Goal: Information Seeking & Learning: Learn about a topic

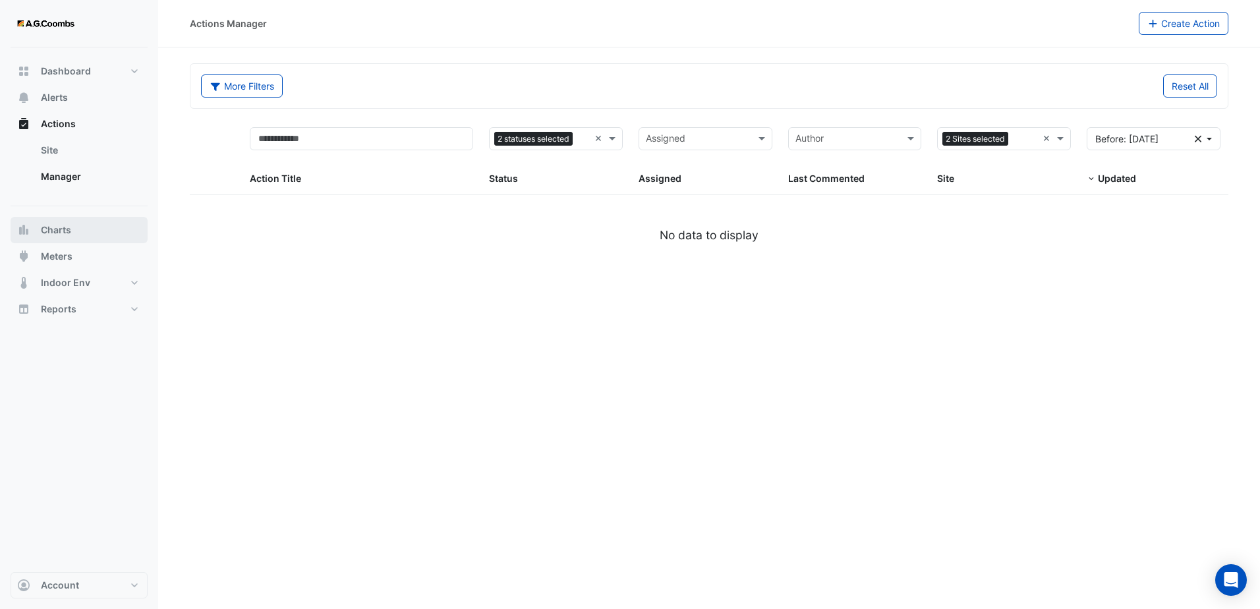
click at [95, 231] on button "Charts" at bounding box center [79, 230] width 137 height 26
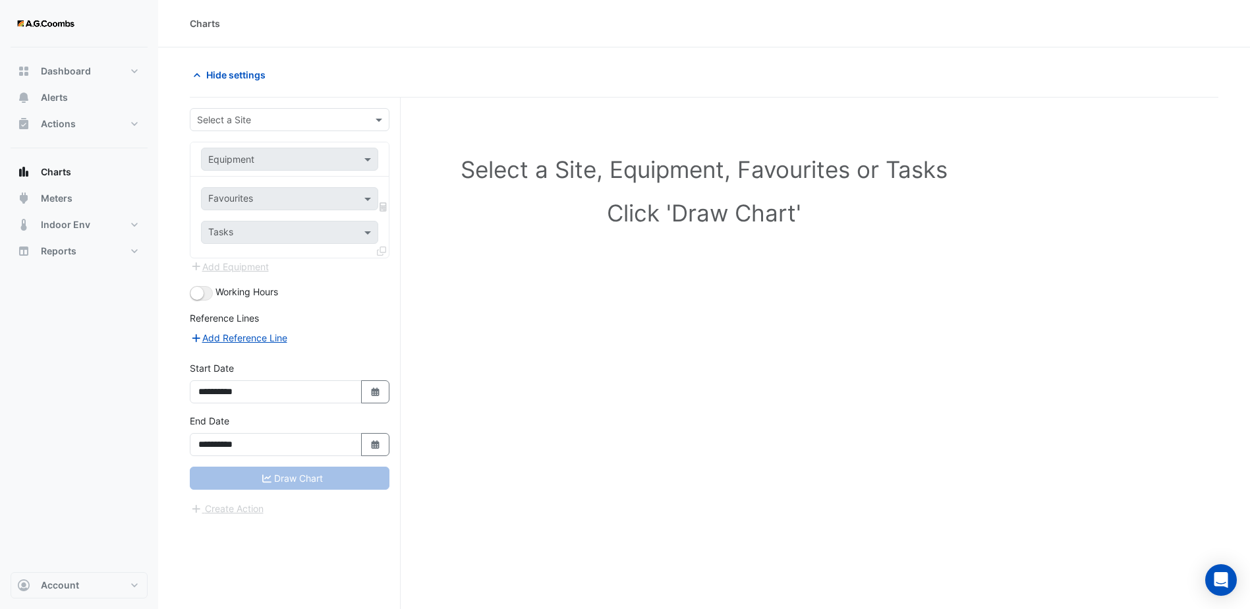
click at [369, 166] on div "Equipment" at bounding box center [289, 159] width 177 height 23
click at [382, 128] on div "Select a Site" at bounding box center [290, 119] width 200 height 23
click at [349, 140] on div "[STREET_ADDRESS]" at bounding box center [289, 147] width 198 height 19
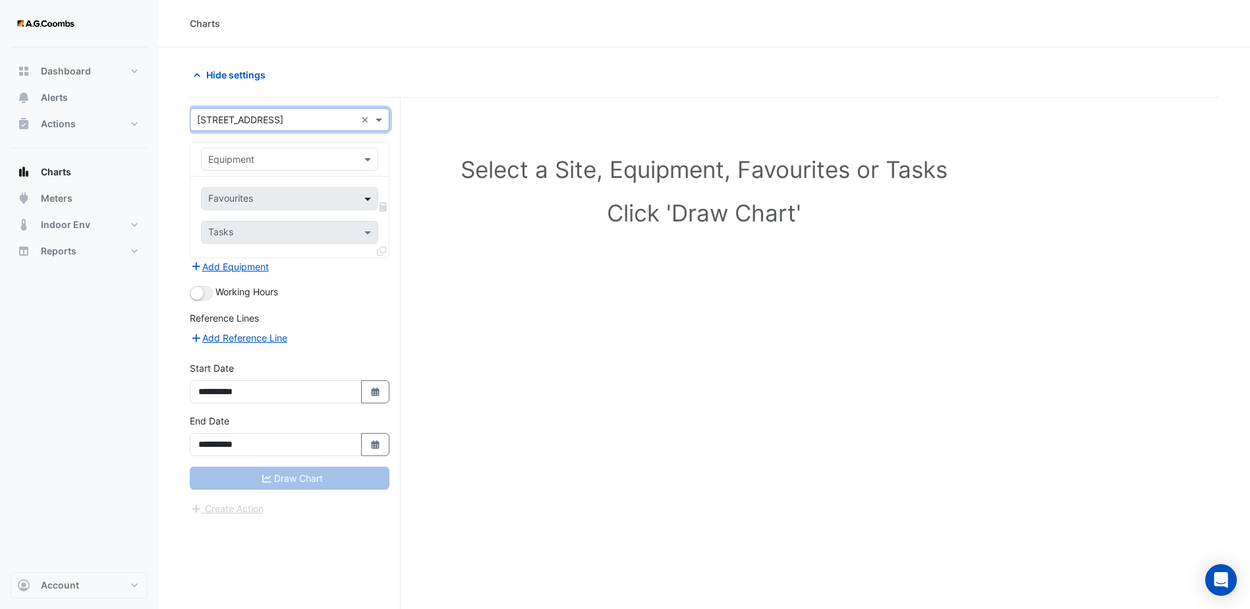
click at [362, 203] on span at bounding box center [369, 199] width 16 height 14
click at [371, 235] on span at bounding box center [369, 232] width 16 height 14
click at [366, 155] on span at bounding box center [369, 159] width 16 height 14
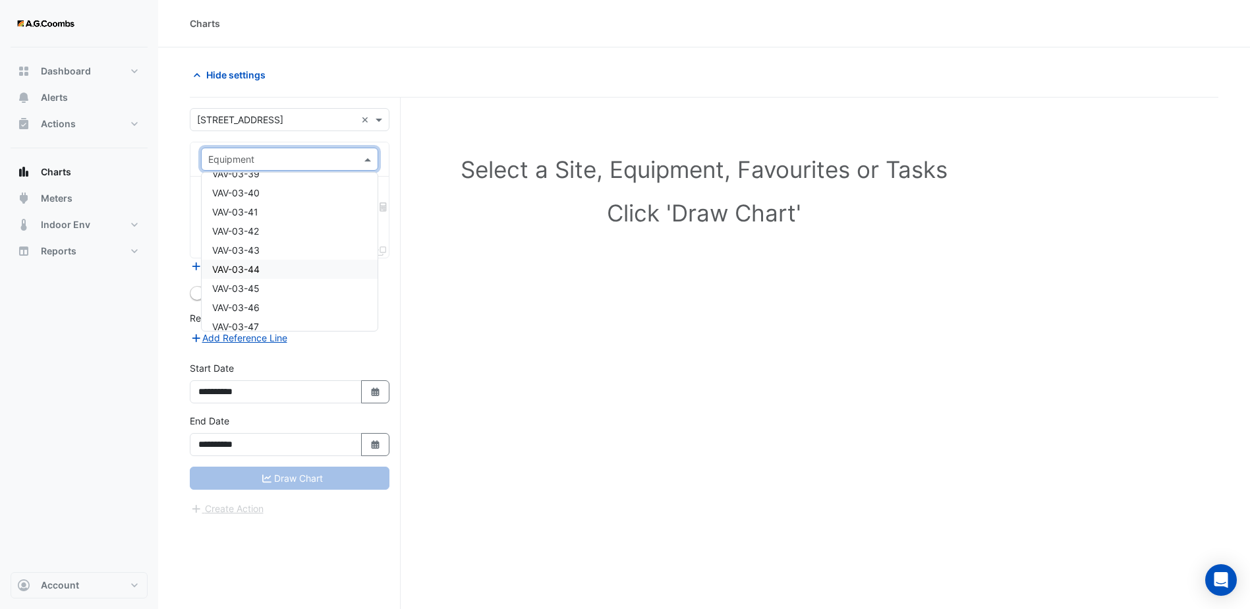
scroll to position [6984, 0]
click at [251, 253] on span "VAV-03-42" at bounding box center [235, 253] width 47 height 11
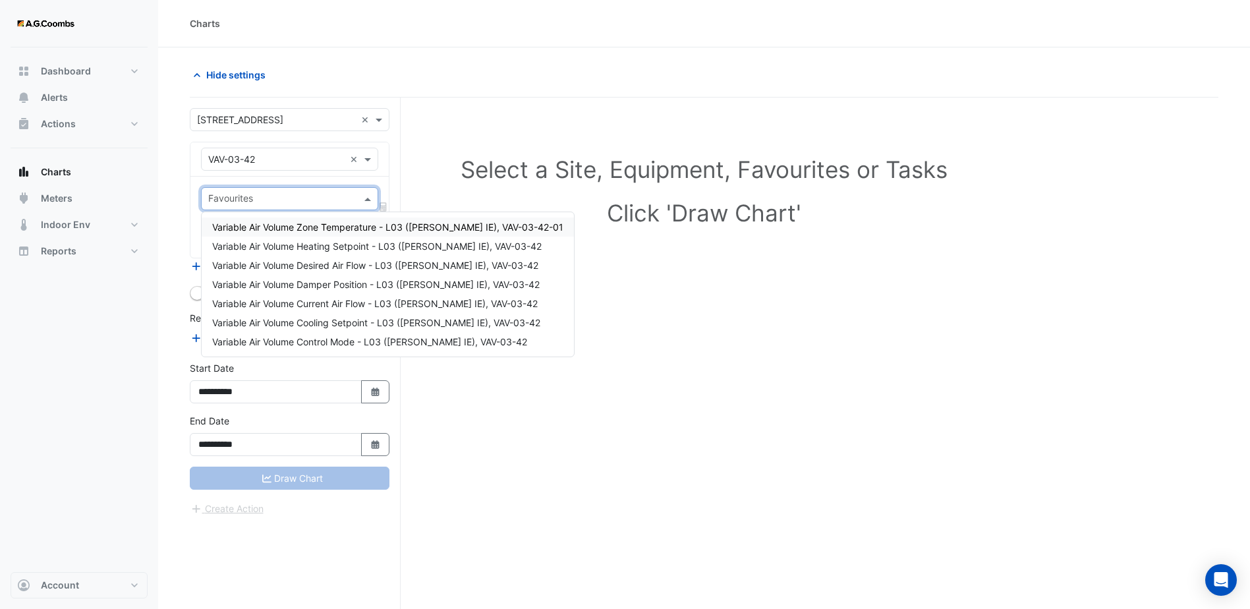
click at [368, 208] on div "Favourites" at bounding box center [289, 198] width 177 height 23
click at [358, 231] on span "Variable Air Volume Zone Temperature - L03 ([PERSON_NAME] IE), VAV-03-42-01" at bounding box center [387, 226] width 351 height 11
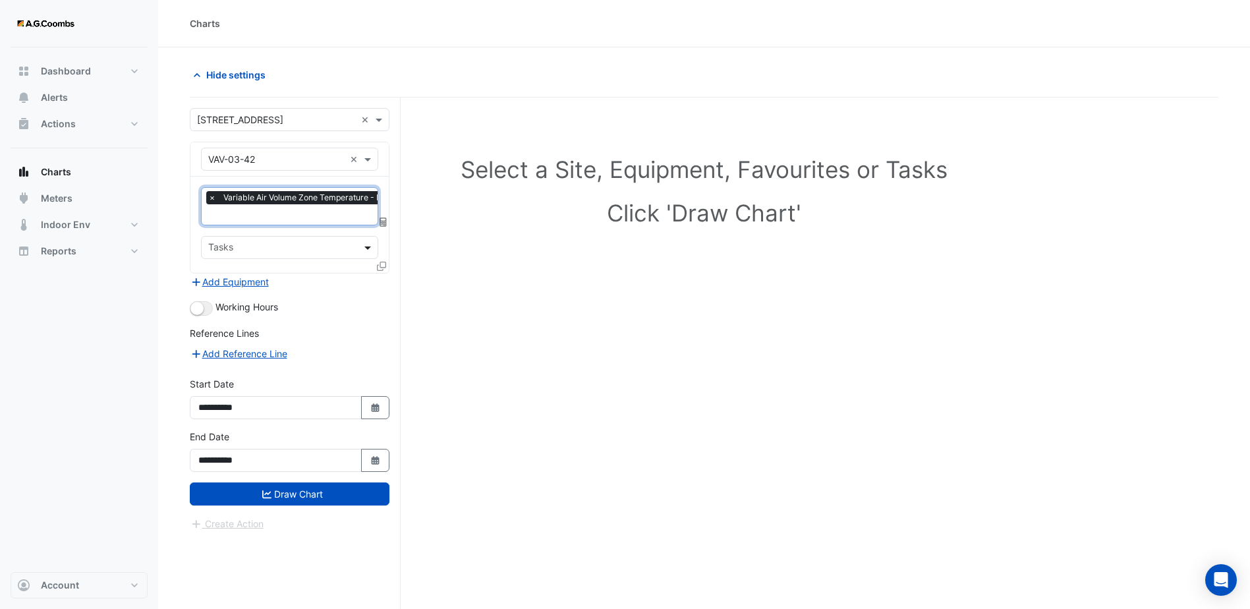
click at [363, 248] on span at bounding box center [369, 247] width 16 height 14
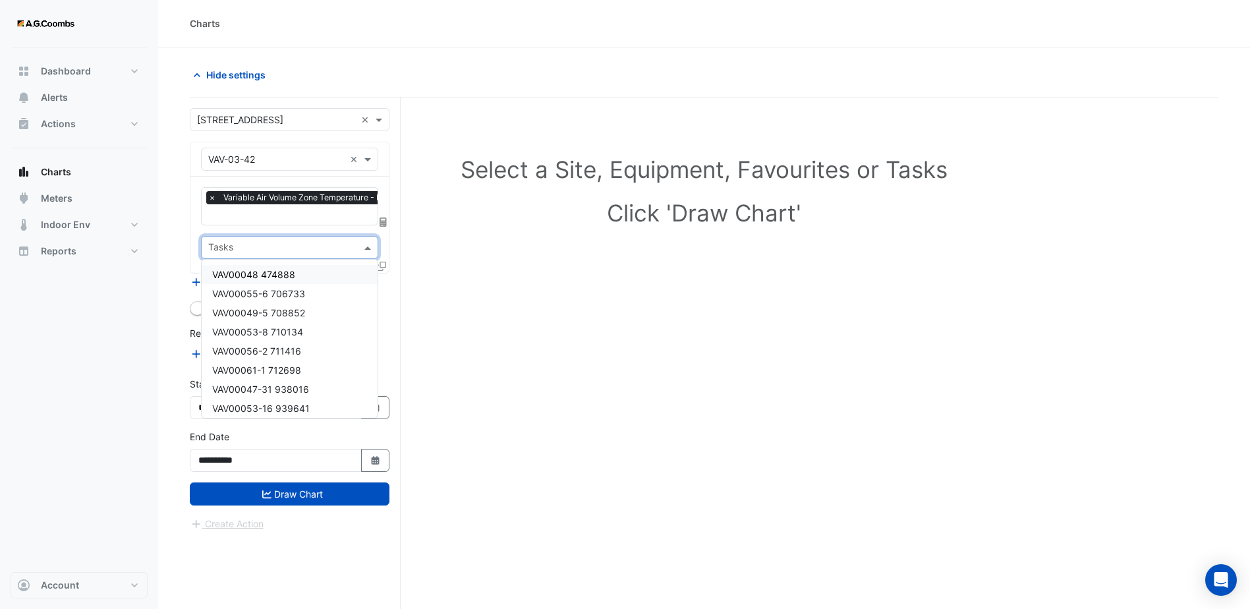
click at [372, 239] on div "Tasks" at bounding box center [289, 247] width 177 height 23
click at [367, 247] on span at bounding box center [369, 247] width 16 height 14
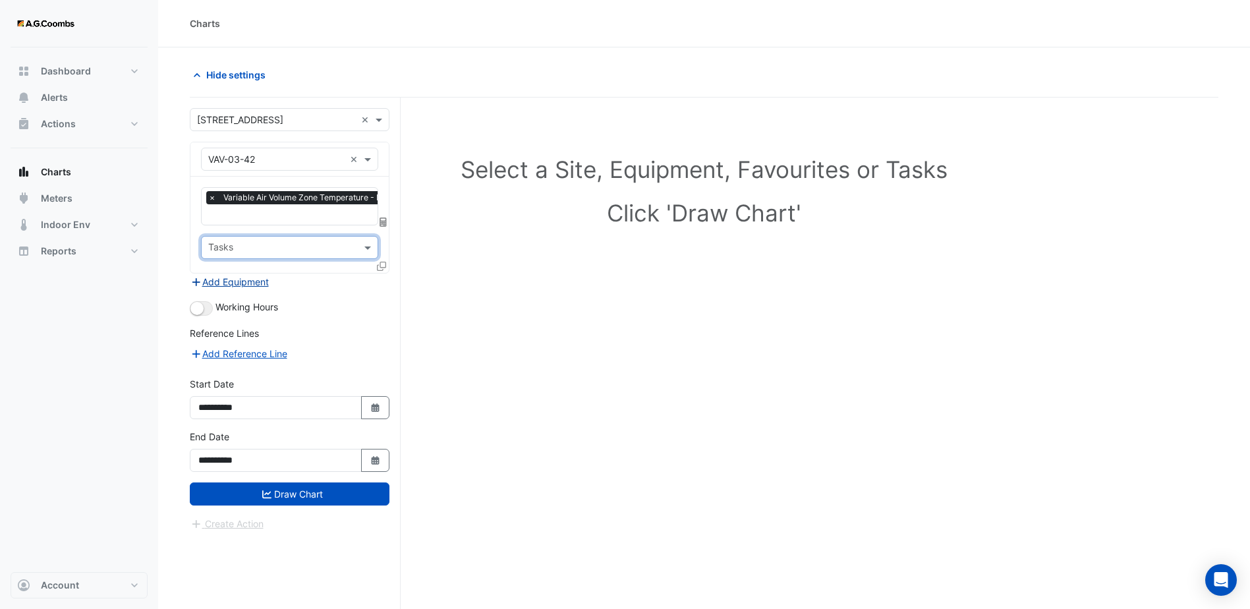
click at [246, 280] on button "Add Equipment" at bounding box center [230, 281] width 80 height 15
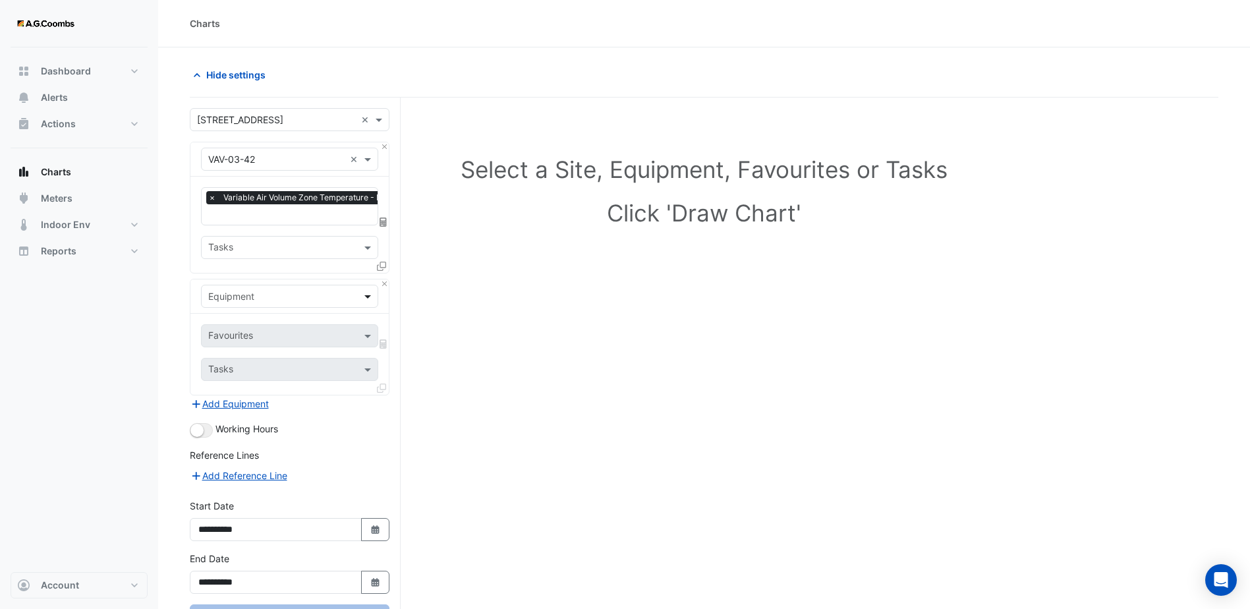
click at [366, 296] on span at bounding box center [369, 296] width 16 height 14
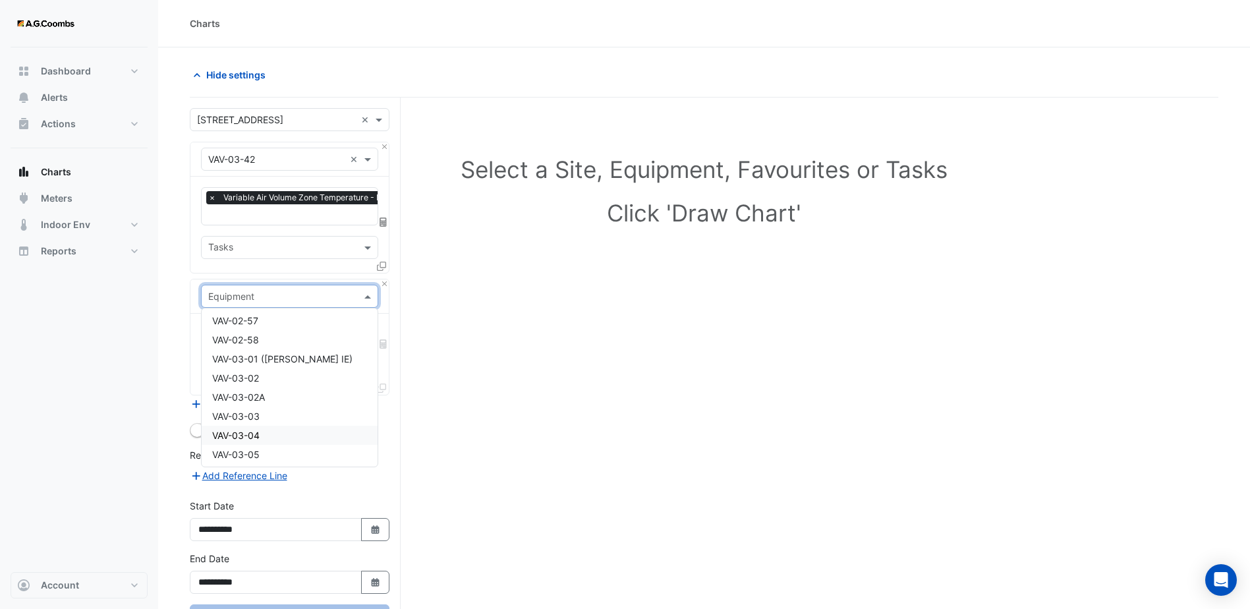
scroll to position [6325, 0]
click at [257, 417] on span "VAV-03-10" at bounding box center [235, 417] width 46 height 11
click at [343, 330] on input "text" at bounding box center [282, 337] width 148 height 14
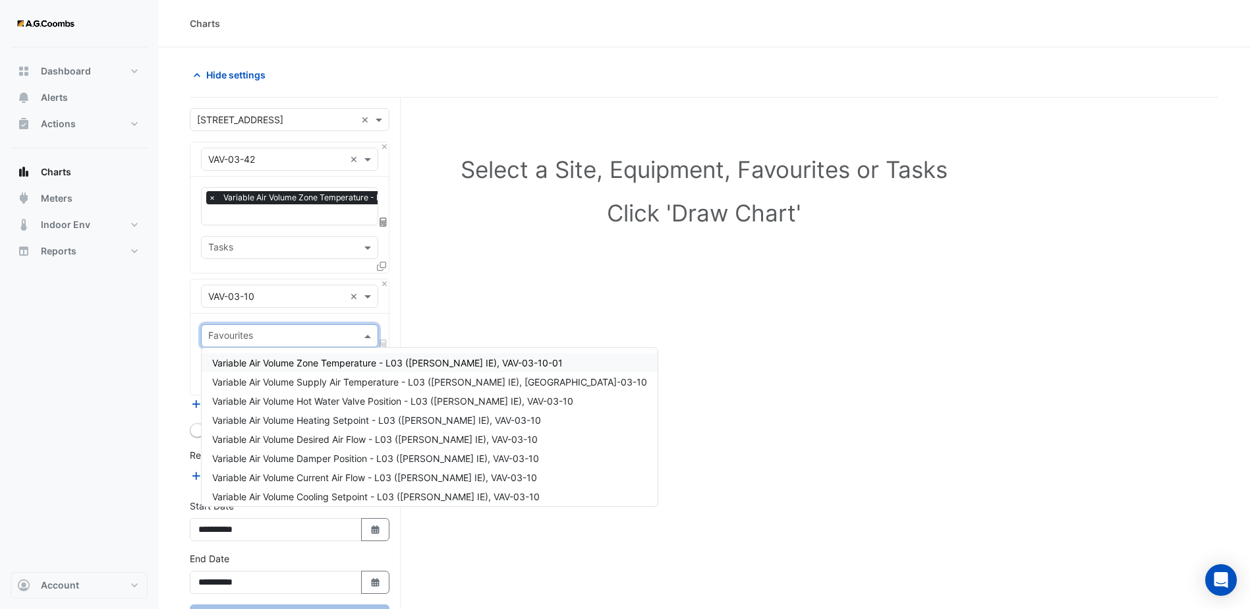
click at [291, 364] on span "Variable Air Volume Zone Temperature - L03 ([PERSON_NAME] IE), VAV-03-10-01" at bounding box center [387, 362] width 351 height 11
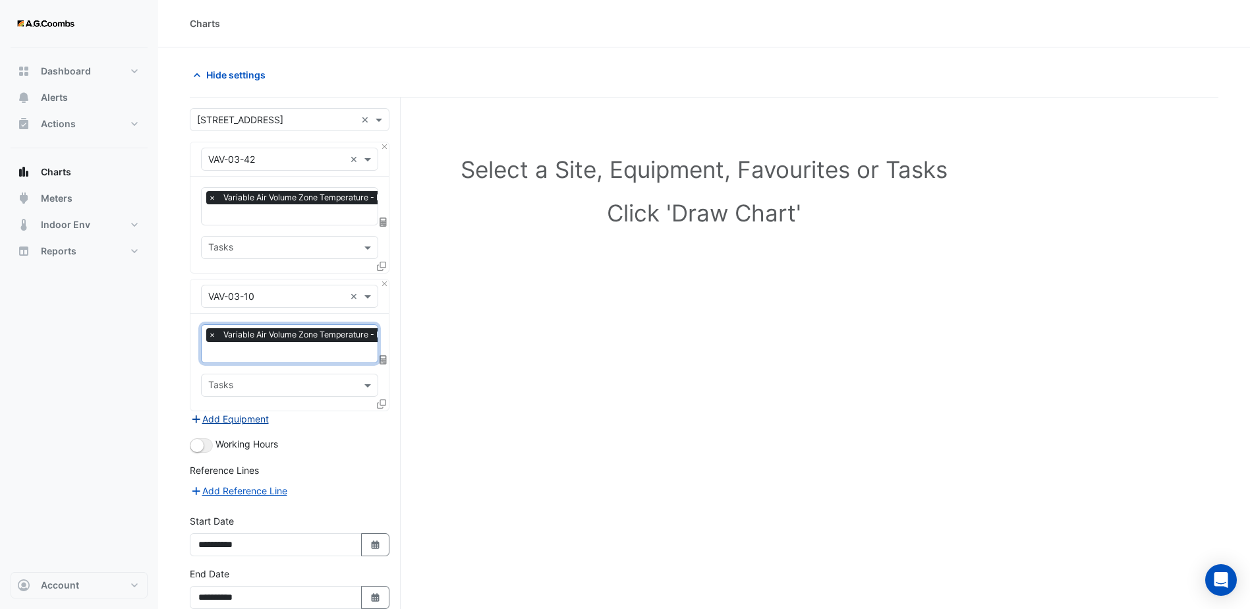
click at [247, 421] on button "Add Equipment" at bounding box center [230, 418] width 80 height 15
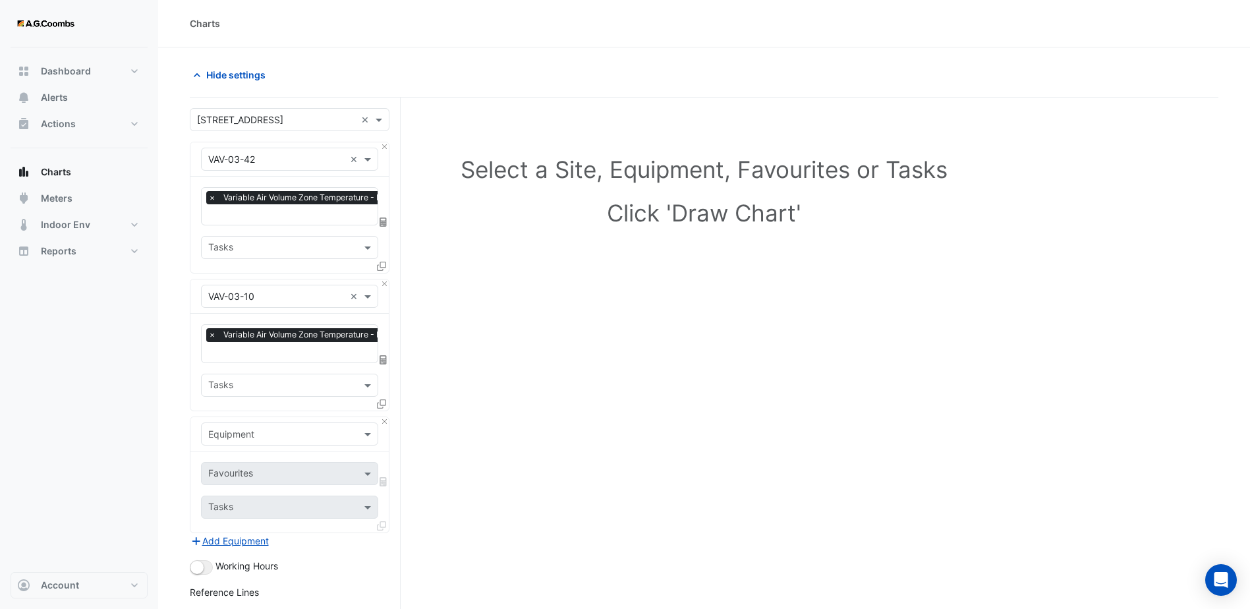
click at [380, 432] on div "Equipment" at bounding box center [289, 434] width 198 height 34
click at [352, 426] on div at bounding box center [290, 433] width 176 height 15
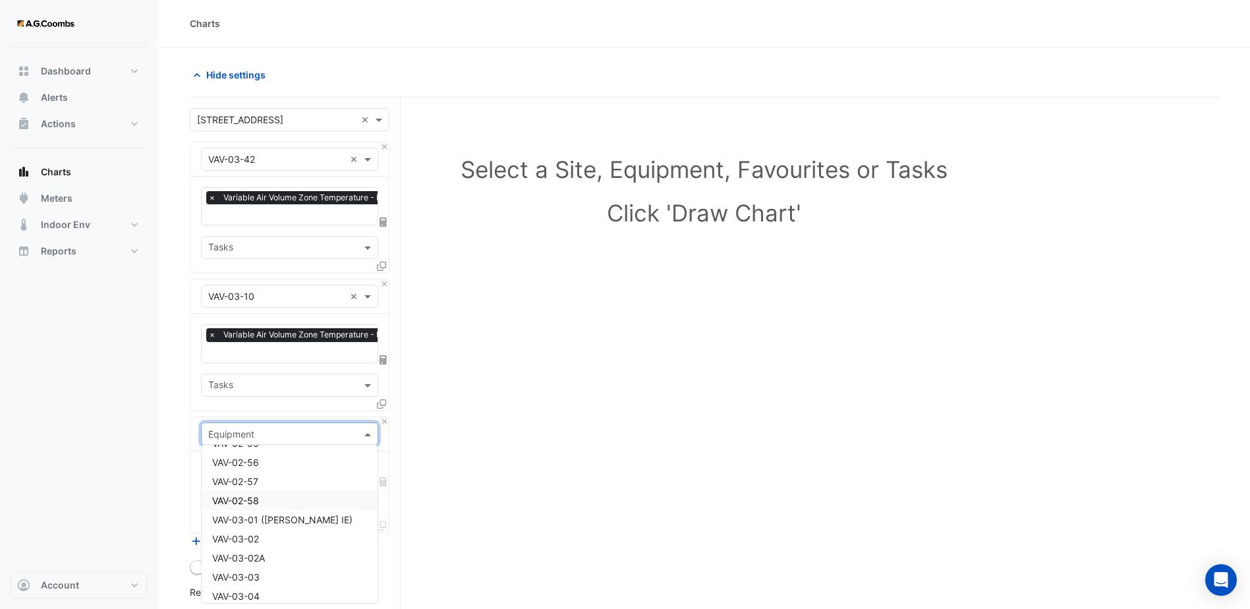
scroll to position [6193, 0]
click at [266, 551] on div "VAV-03-03" at bounding box center [290, 552] width 176 height 19
click at [356, 476] on div "Favourites" at bounding box center [289, 473] width 177 height 23
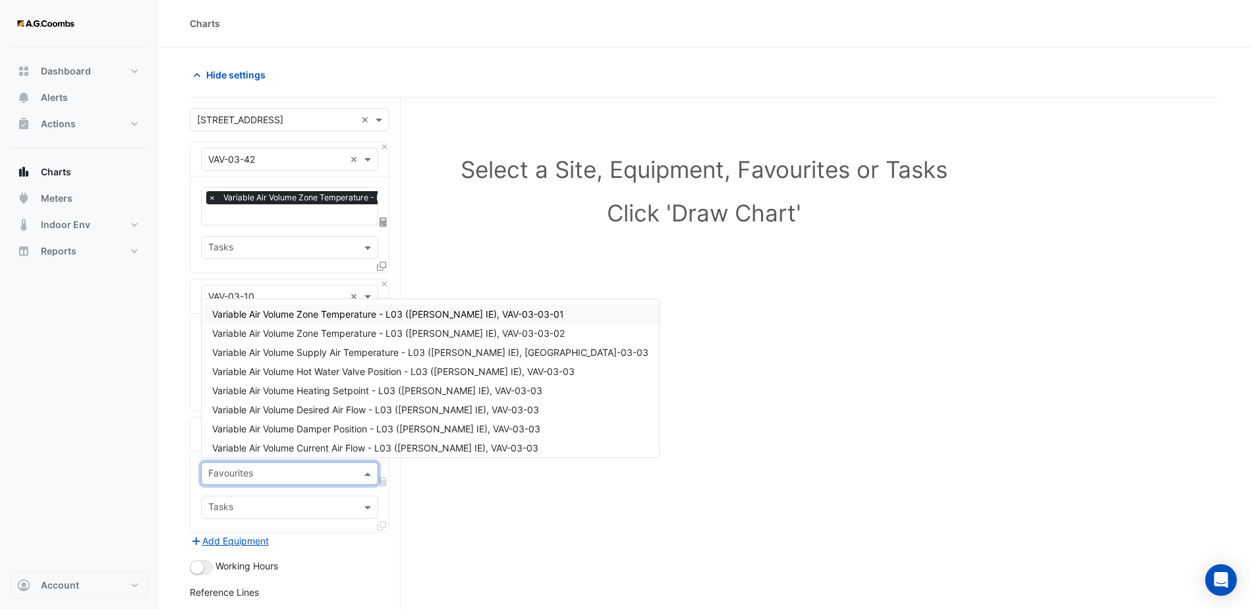
click at [346, 319] on span "Variable Air Volume Zone Temperature - L03 ([PERSON_NAME] IE), VAV-03-03-01" at bounding box center [388, 313] width 352 height 11
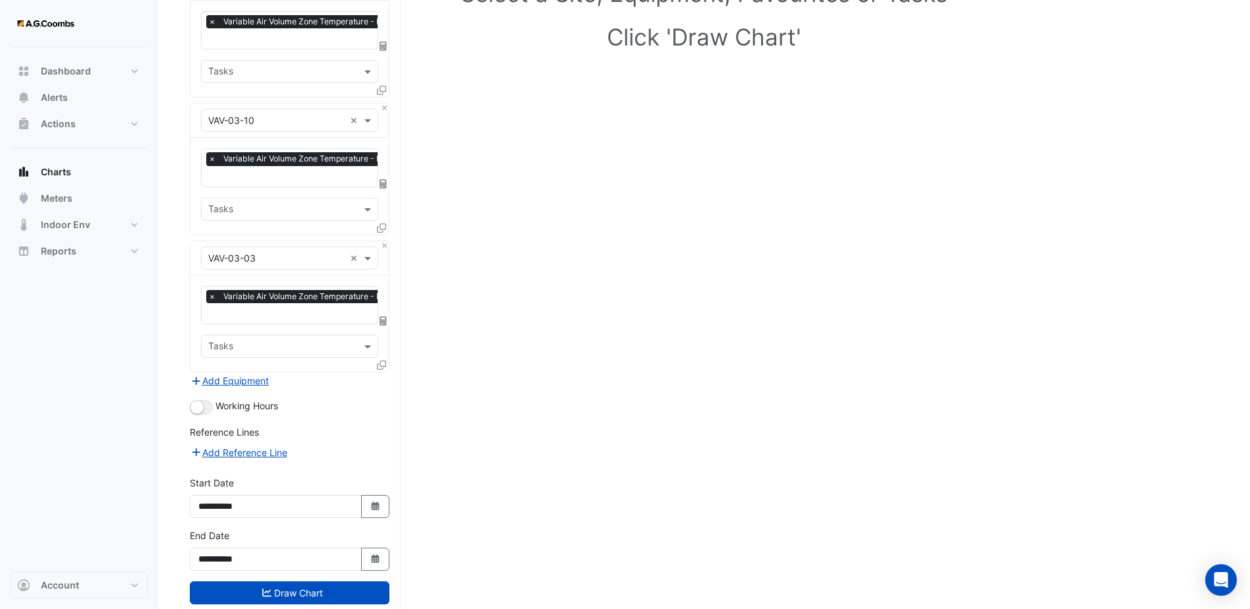
scroll to position [198, 0]
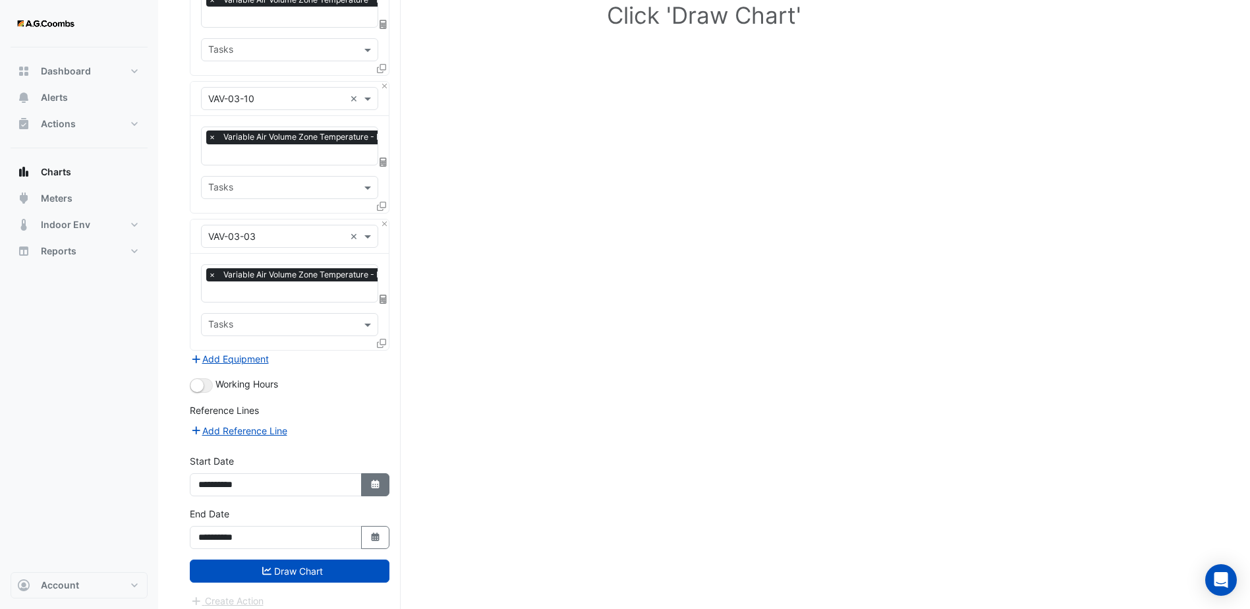
click at [378, 488] on button "Select Date" at bounding box center [375, 484] width 29 height 23
select select "*"
select select "****"
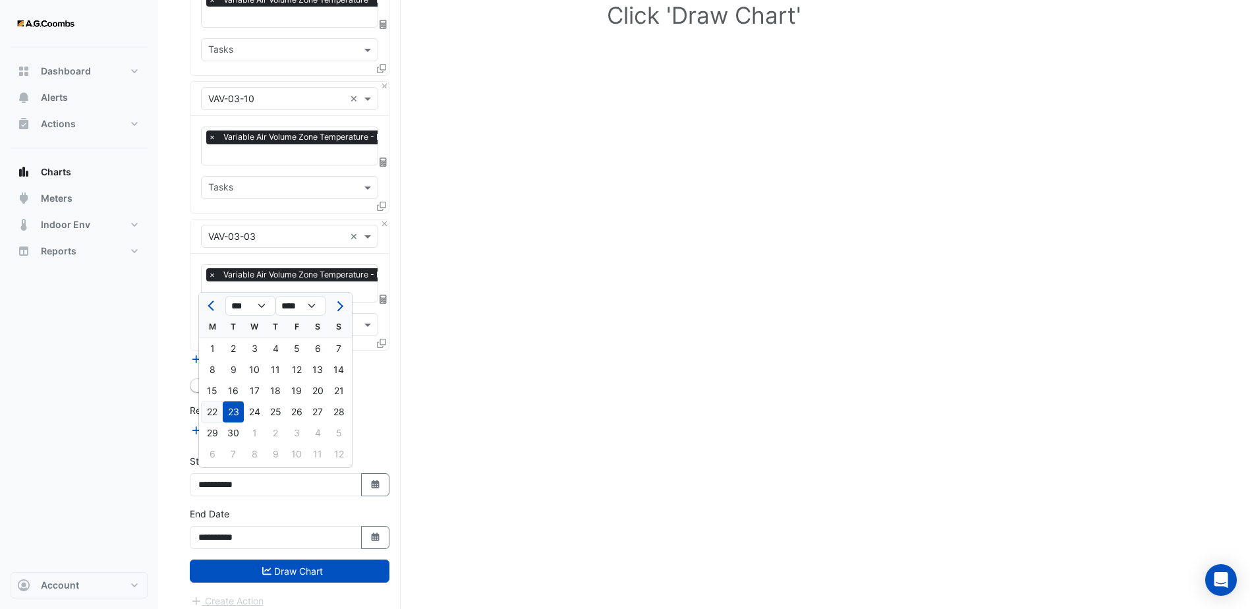
click at [214, 410] on div "22" at bounding box center [212, 411] width 21 height 21
type input "**********"
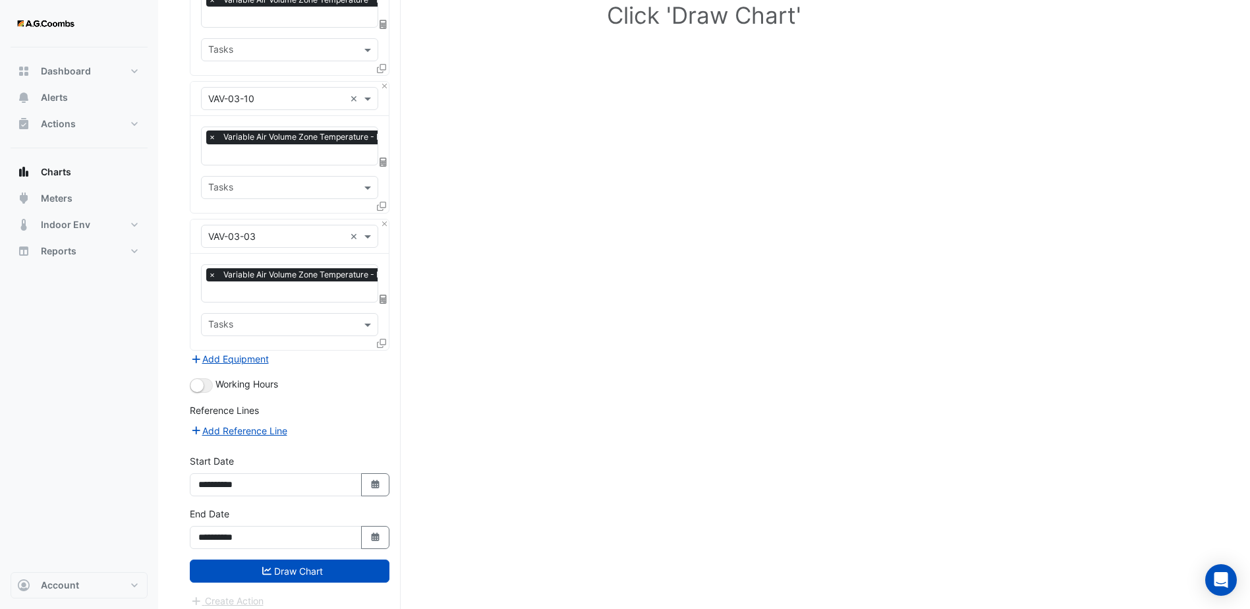
drag, startPoint x: 374, startPoint y: 484, endPoint x: 354, endPoint y: 473, distance: 21.8
click at [374, 484] on icon "button" at bounding box center [375, 484] width 8 height 9
select select "*"
select select "****"
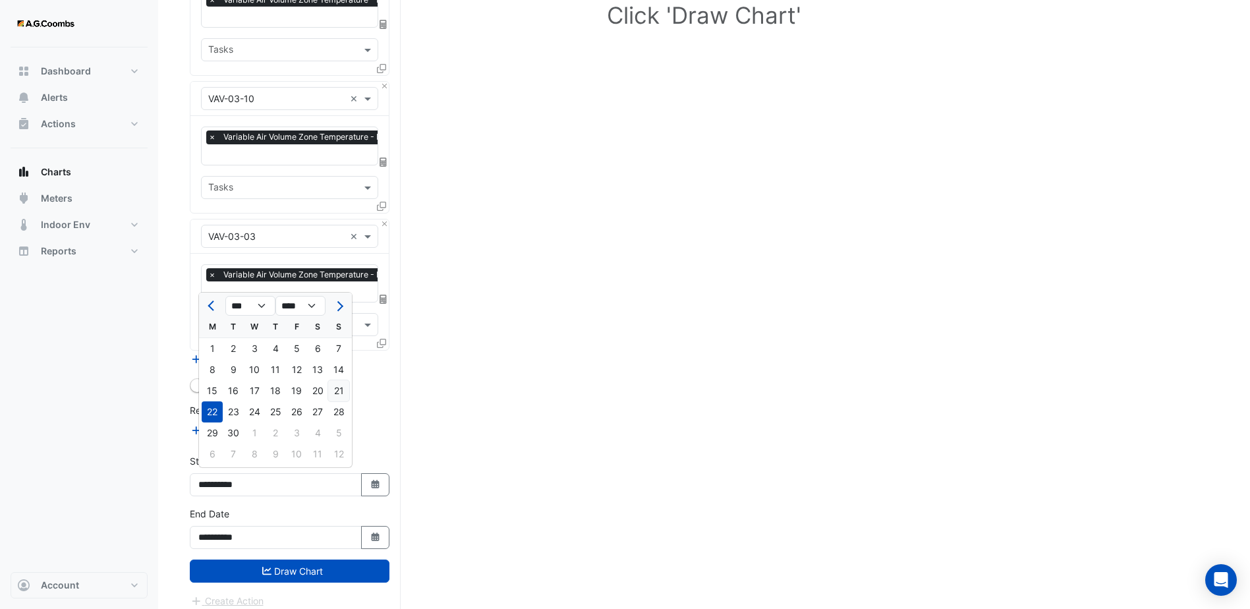
drag, startPoint x: 337, startPoint y: 397, endPoint x: 262, endPoint y: 446, distance: 89.4
click at [337, 397] on div "21" at bounding box center [338, 390] width 21 height 21
type input "**********"
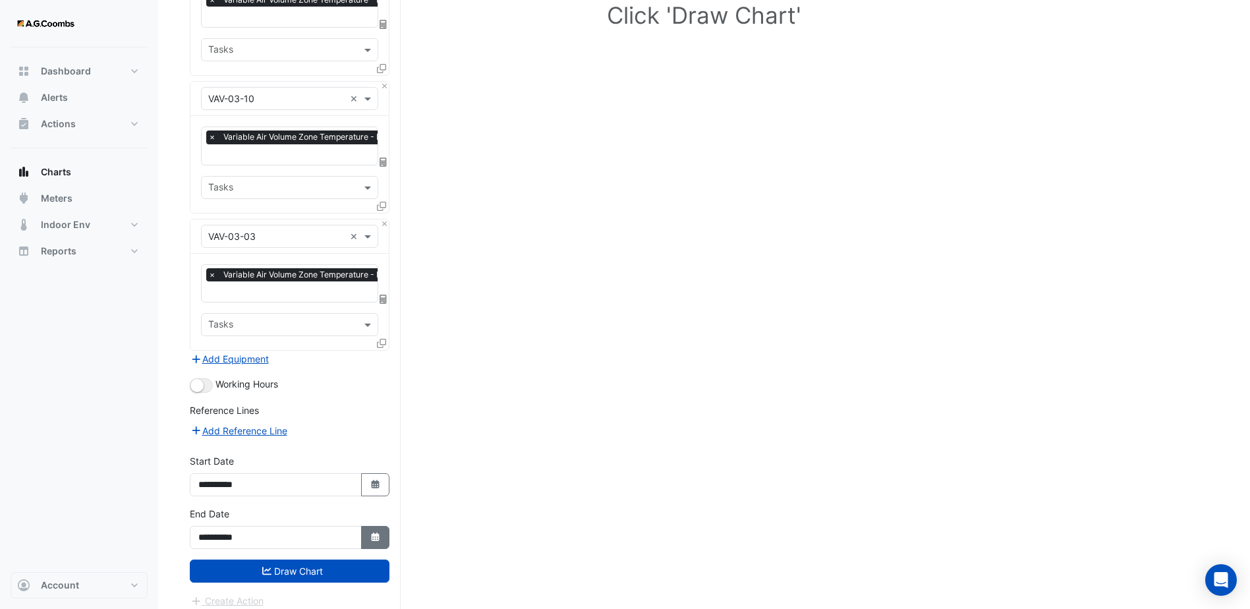
click at [378, 534] on icon "Select Date" at bounding box center [376, 536] width 12 height 9
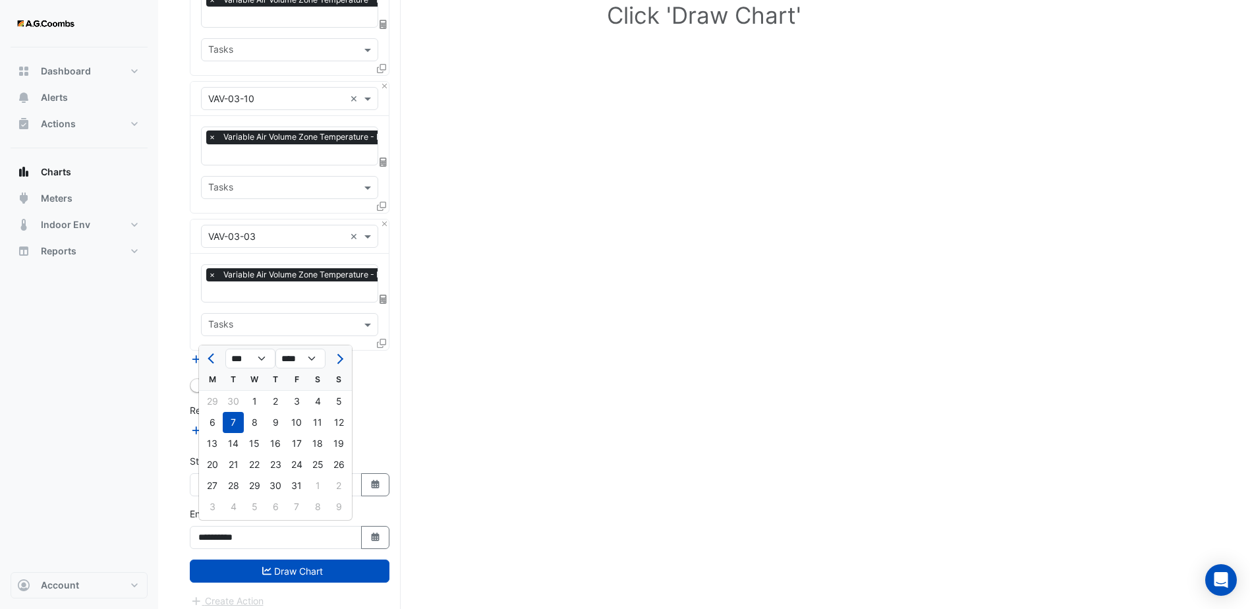
drag, startPoint x: 215, startPoint y: 360, endPoint x: 210, endPoint y: 370, distance: 11.2
click at [214, 360] on span "Previous month" at bounding box center [213, 359] width 10 height 10
select select "*"
click at [230, 466] on div "23" at bounding box center [233, 464] width 21 height 21
type input "**********"
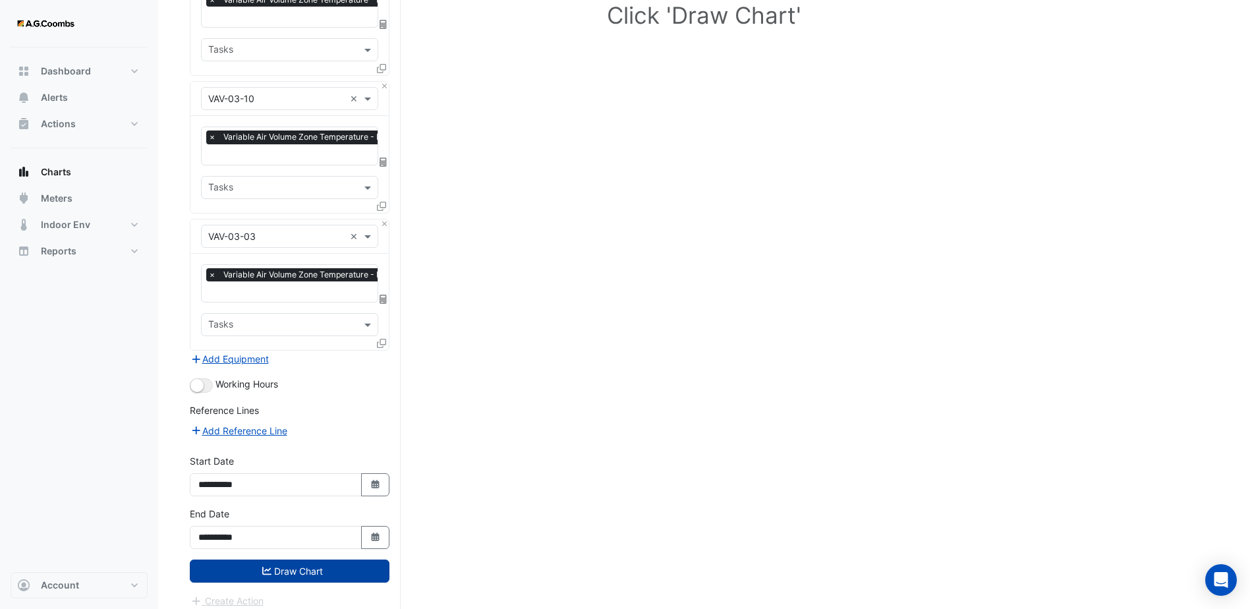
click at [289, 563] on button "Draw Chart" at bounding box center [290, 570] width 200 height 23
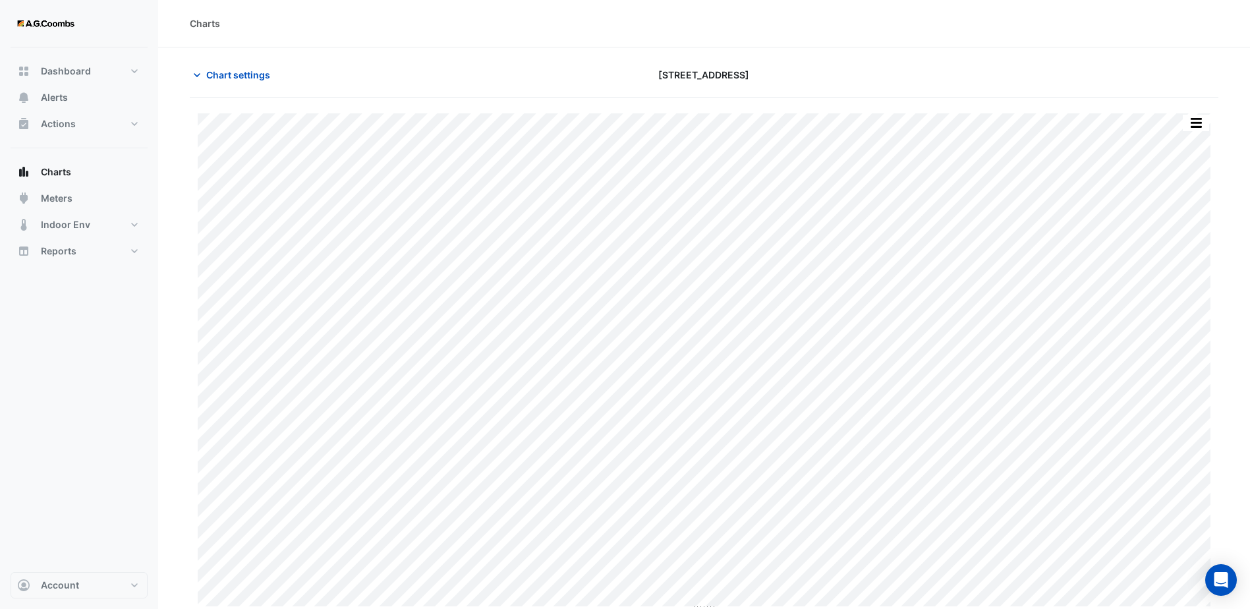
type input "**********"
click at [200, 72] on icon "button" at bounding box center [196, 71] width 13 height 13
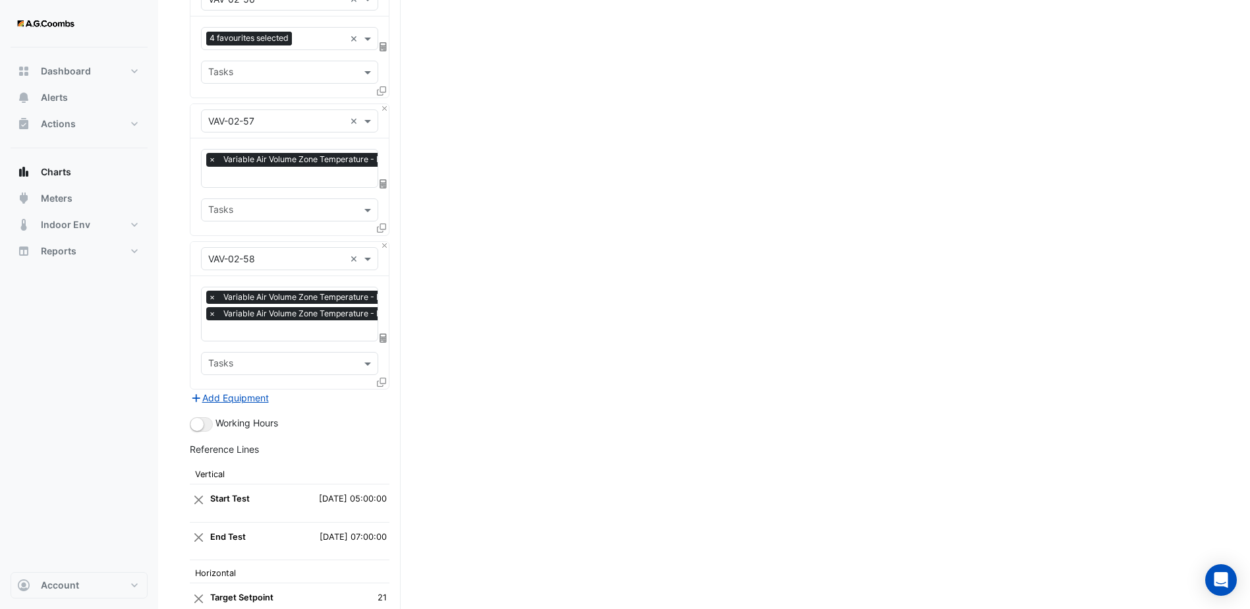
scroll to position [7926, 0]
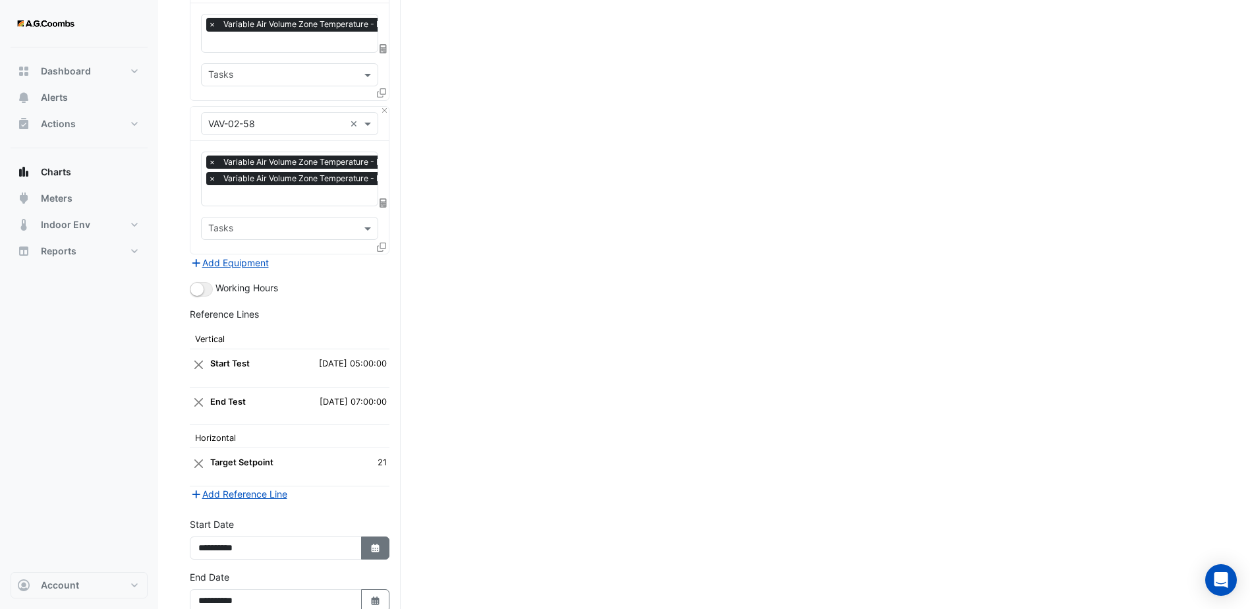
click at [366, 536] on button "Select Date" at bounding box center [375, 547] width 29 height 23
select select "*"
select select "****"
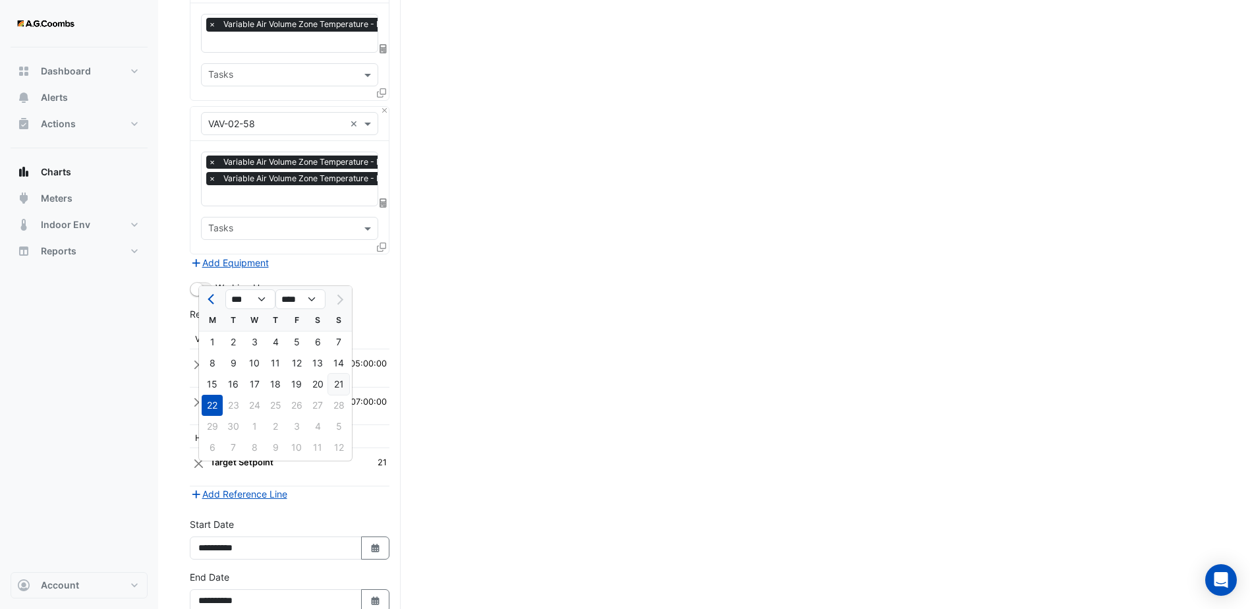
click at [335, 384] on div "21" at bounding box center [338, 384] width 21 height 21
type input "**********"
